Goal: Obtain resource: Obtain resource

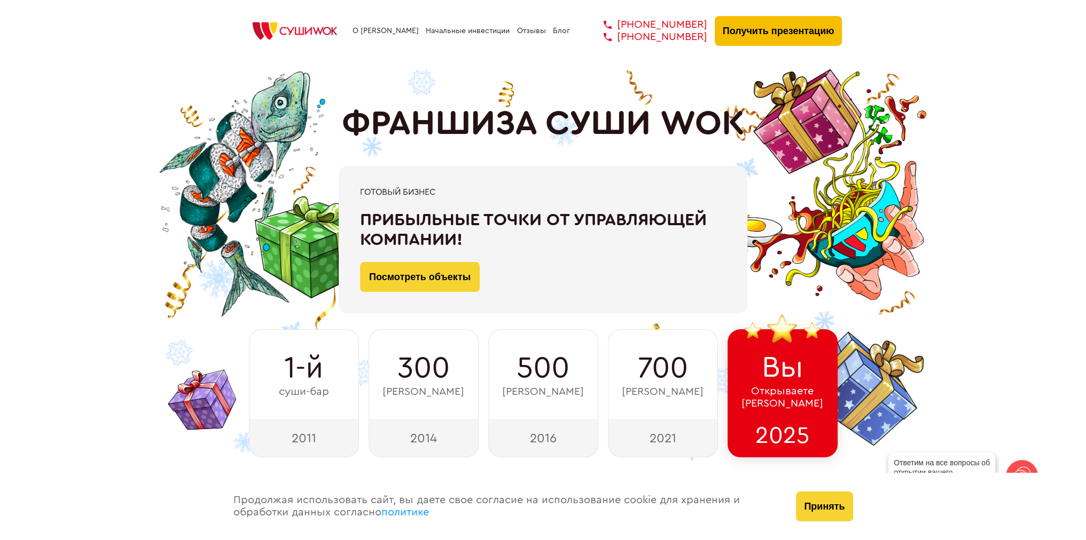
click at [782, 34] on button "Получить презентацию" at bounding box center [779, 31] width 128 height 30
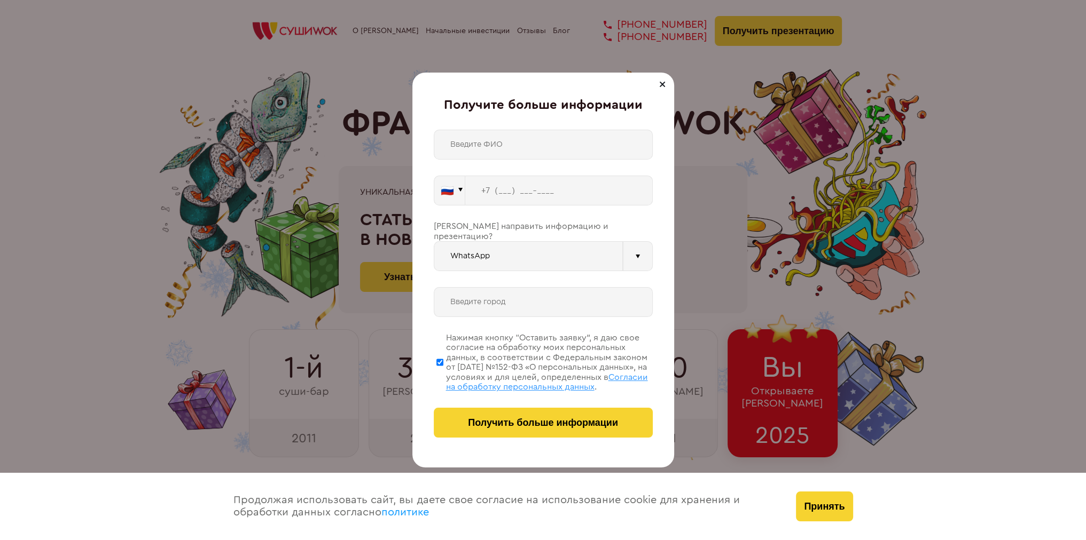
click at [520, 135] on input "text" at bounding box center [543, 145] width 219 height 30
type input "Ирина"
click at [597, 196] on input "tel" at bounding box center [558, 191] width 187 height 30
paste input "+7 (958) 751-0736"
type input "+7 (958) 751-0736"
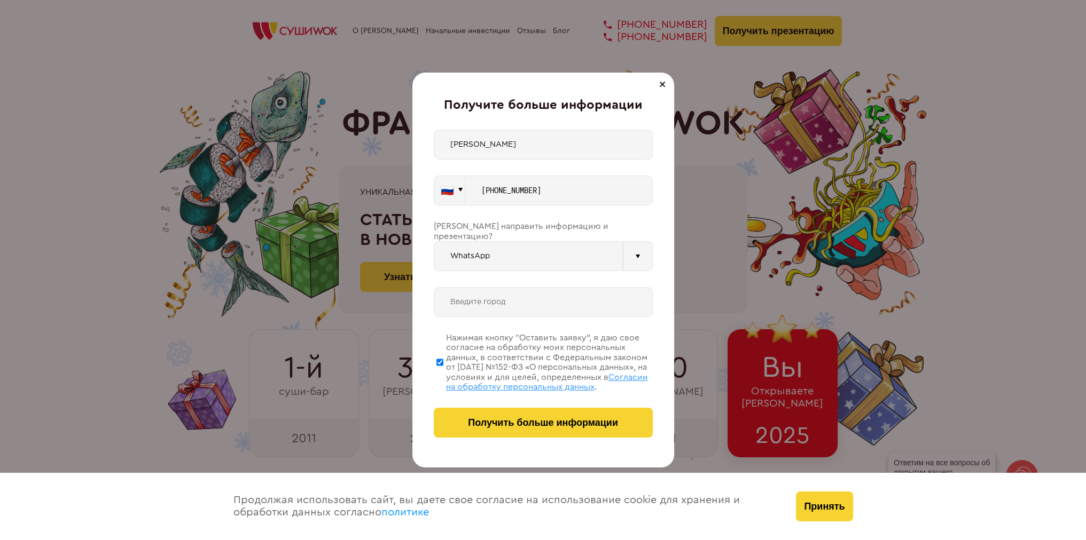
click at [484, 256] on input "WhatsApp" at bounding box center [528, 256] width 189 height 30
click at [475, 315] on div "Телефон" at bounding box center [528, 325] width 188 height 21
type input "Телефон"
click at [494, 288] on input "text" at bounding box center [543, 302] width 219 height 30
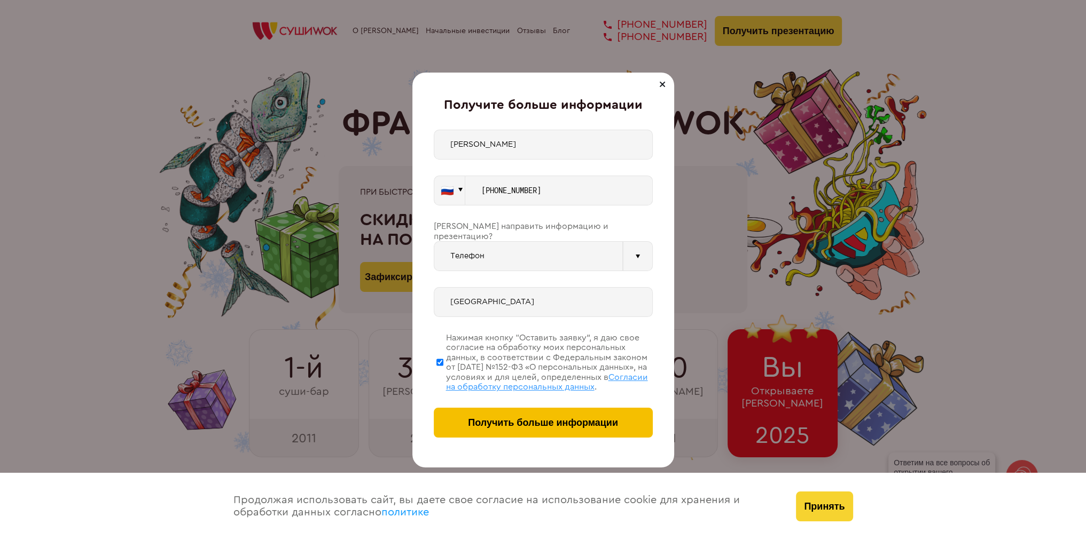
type input "Казань"
click at [457, 421] on button "Получить больше информации" at bounding box center [543, 423] width 219 height 30
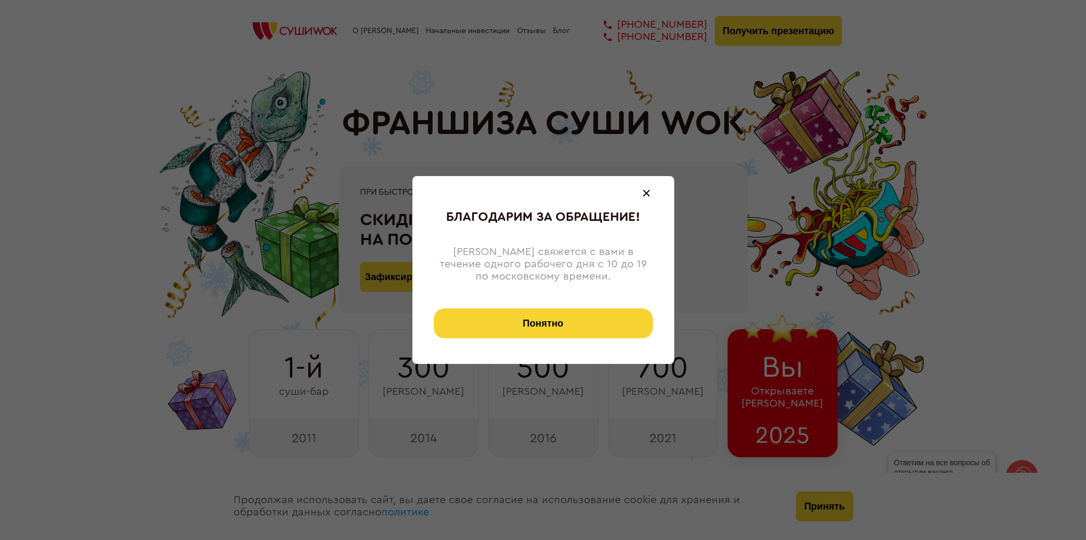
click at [515, 312] on button "Понятно" at bounding box center [543, 324] width 219 height 30
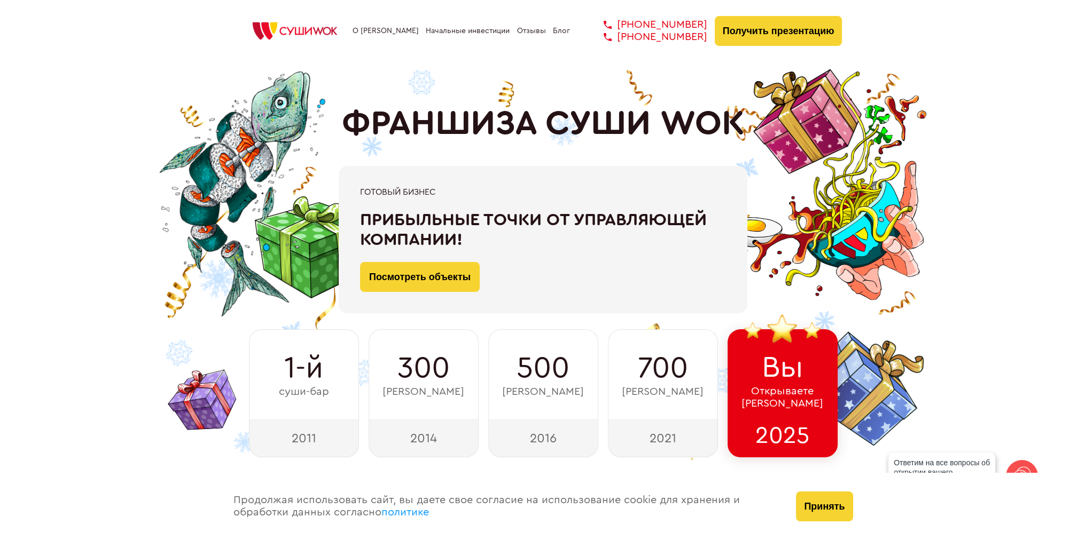
drag, startPoint x: 697, startPoint y: 36, endPoint x: 703, endPoint y: 42, distance: 7.9
click at [703, 42] on div "О франшизе Начальные инвестиции Отзывы Блог [PHONE_NUMBER] [PHONE_NUMBER] [PHON…" at bounding box center [543, 31] width 598 height 30
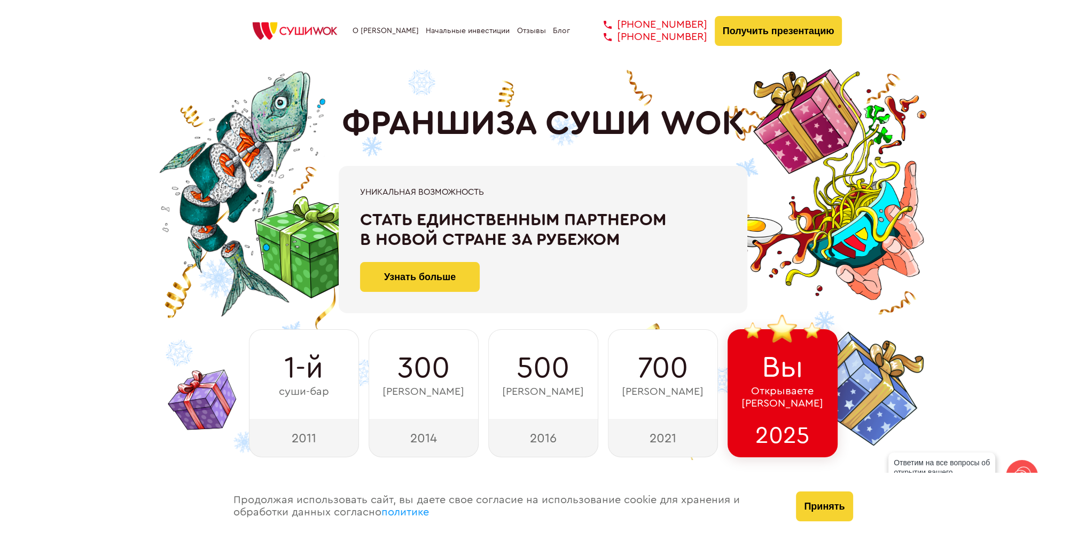
copy link "[PHONE_NUMBER]"
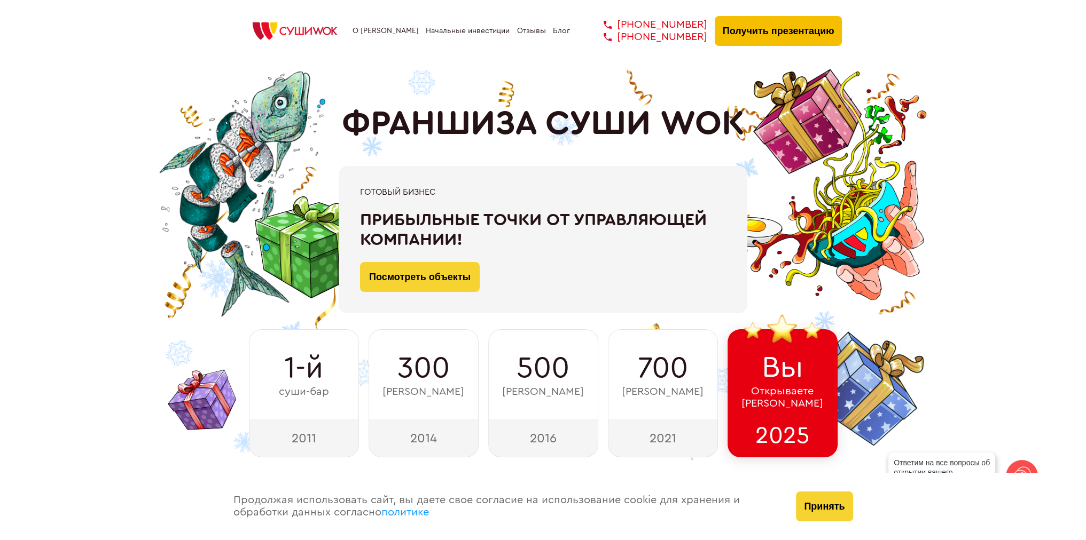
click at [765, 42] on button "Получить презентацию" at bounding box center [779, 31] width 128 height 30
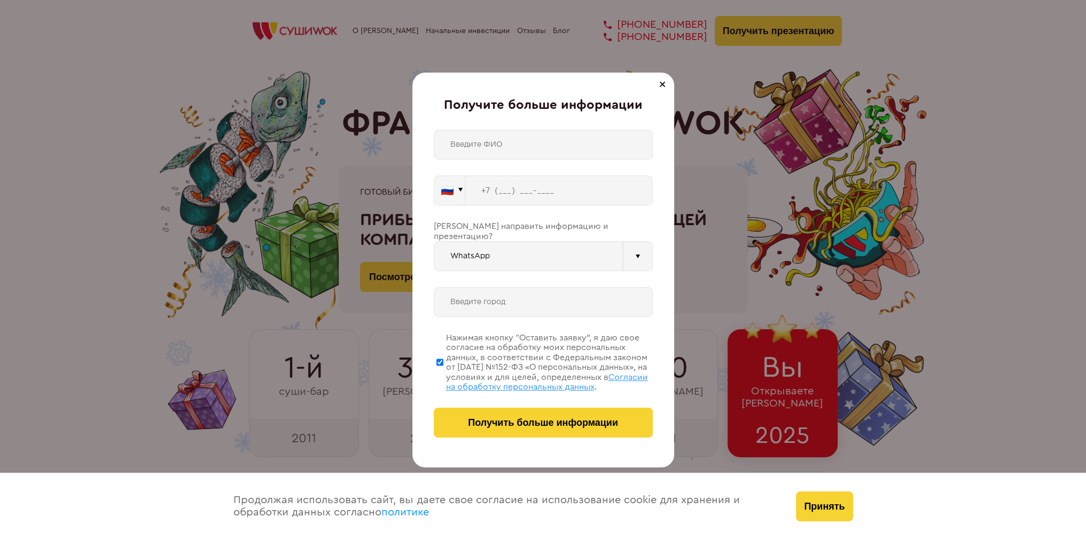
click at [493, 136] on input "text" at bounding box center [543, 145] width 219 height 30
type input "Олег"
click at [575, 189] on input "tel" at bounding box center [558, 191] width 187 height 30
paste input "+7 (995) 222-6255"
type input "+7 (995) 222-6255"
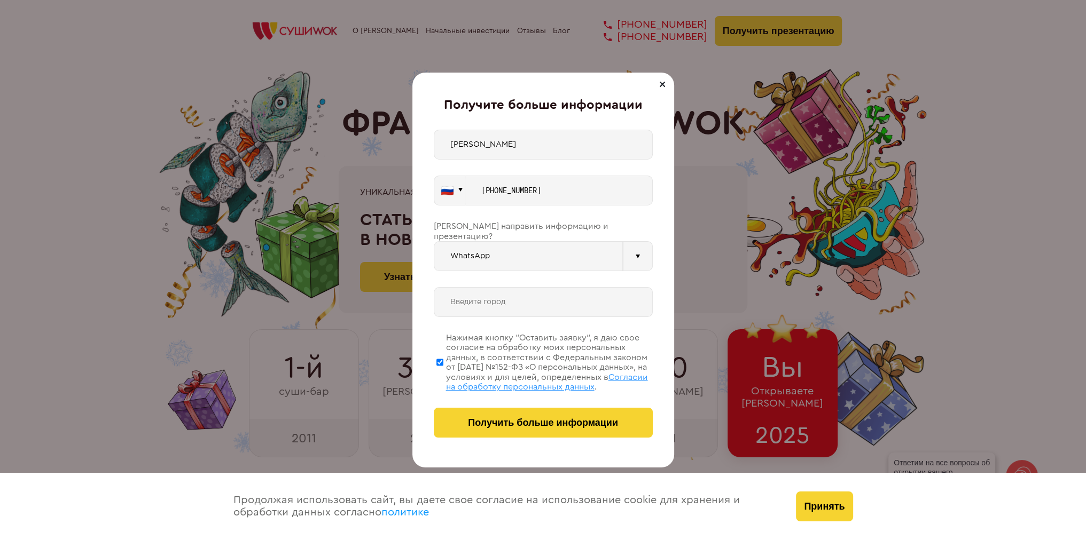
click at [459, 244] on input "WhatsApp" at bounding box center [528, 256] width 189 height 30
click at [472, 315] on div "Телефон" at bounding box center [528, 325] width 188 height 21
type input "Телефон"
click at [487, 292] on input "text" at bounding box center [543, 302] width 219 height 30
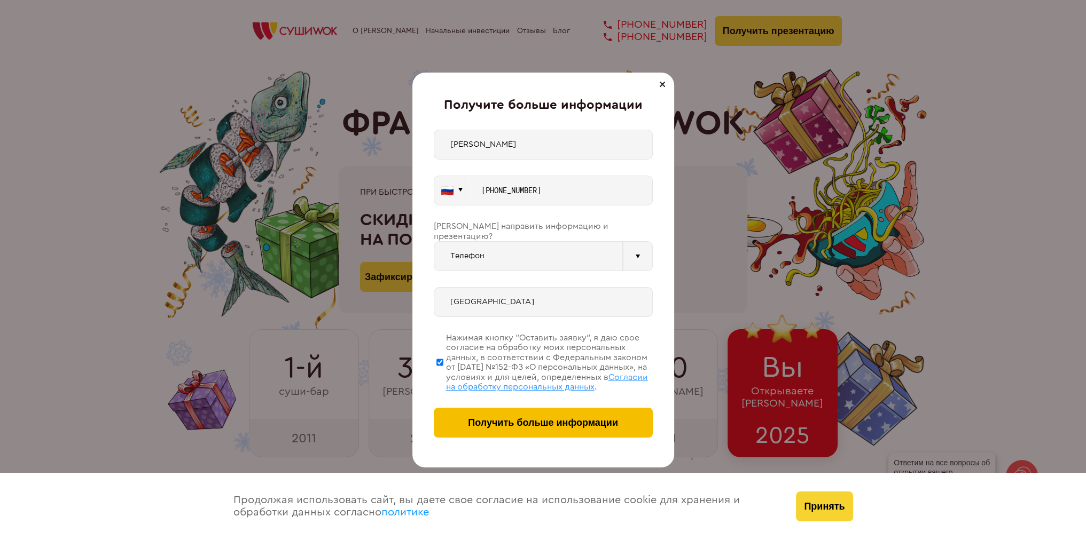
type input "Казань"
click at [574, 428] on button "Получить больше информации" at bounding box center [543, 423] width 219 height 30
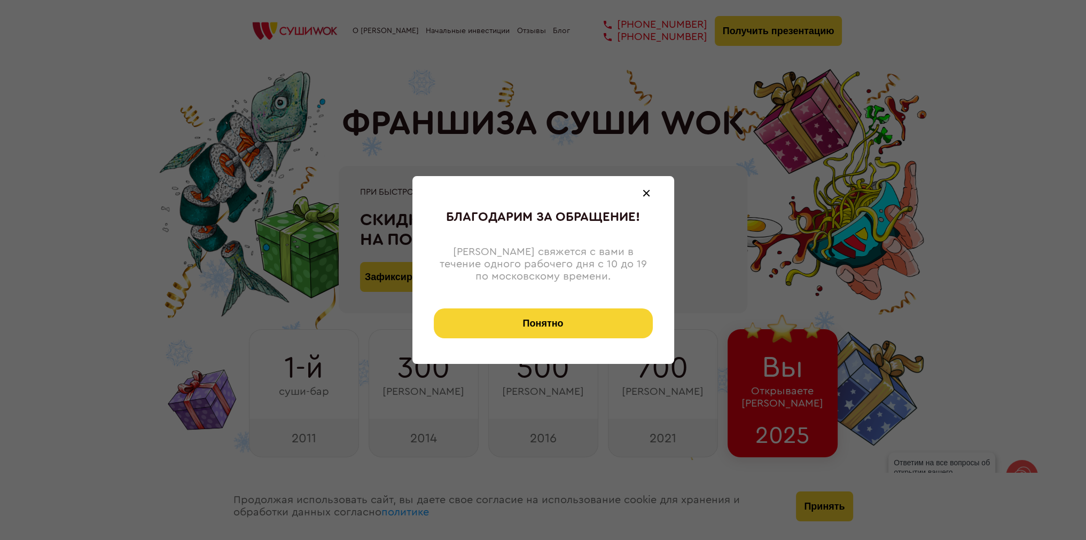
click at [578, 312] on button "Понятно" at bounding box center [543, 324] width 219 height 30
